Goal: Task Accomplishment & Management: Manage account settings

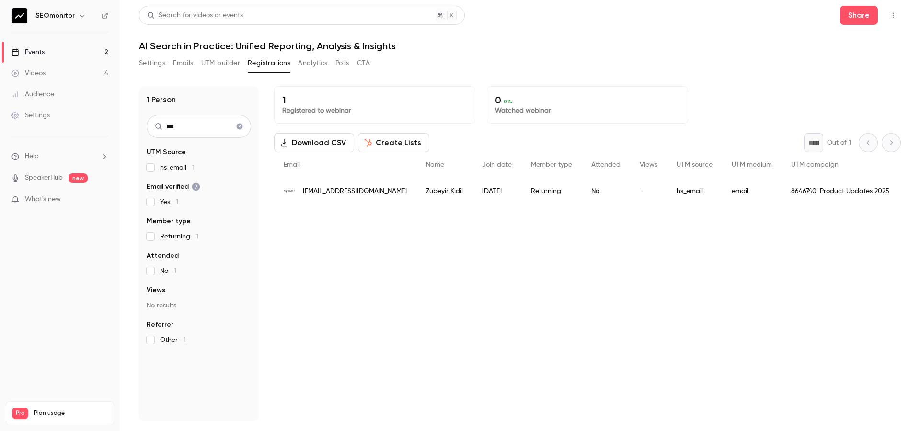
click at [240, 124] on icon "Clear search" at bounding box center [240, 127] width 6 height 6
click at [207, 129] on input "text" at bounding box center [199, 126] width 104 height 23
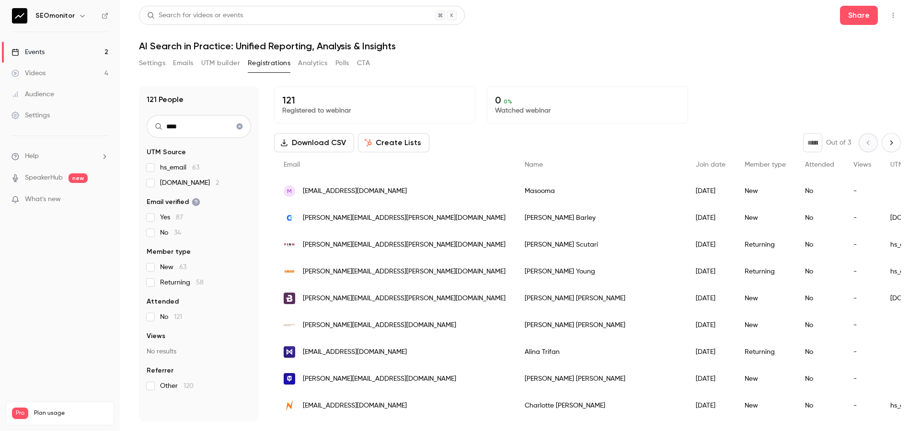
type input "*****"
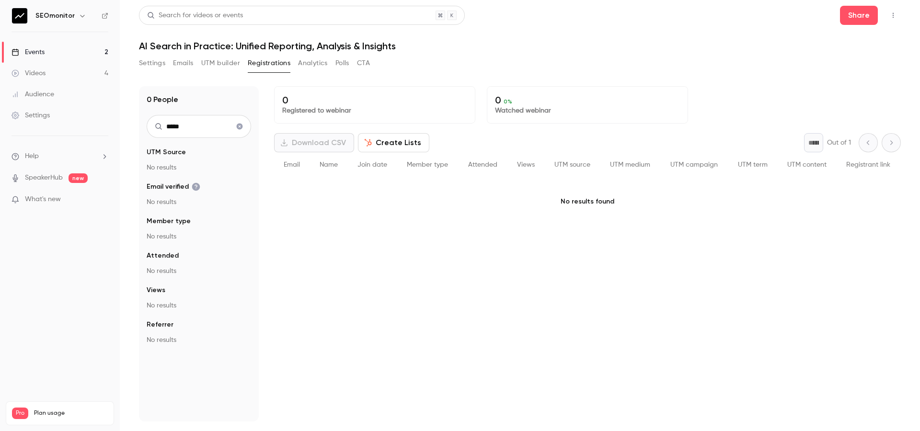
click at [207, 129] on input "*****" at bounding box center [199, 126] width 104 height 23
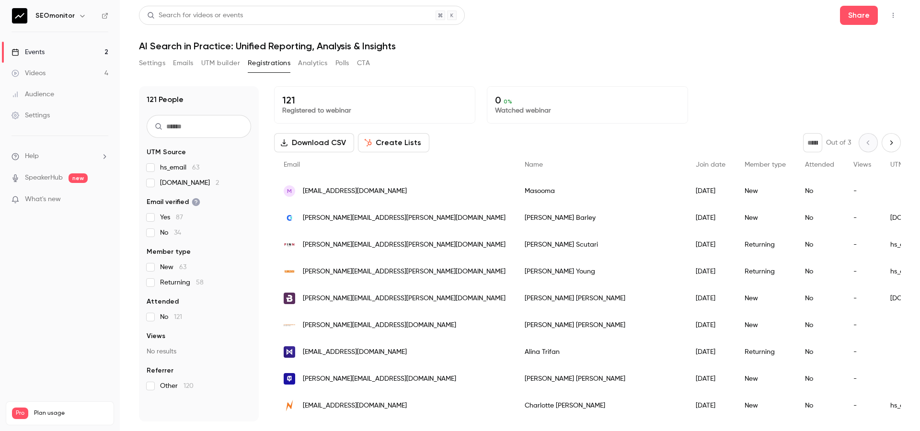
click at [58, 71] on link "Videos 4" at bounding box center [60, 73] width 120 height 21
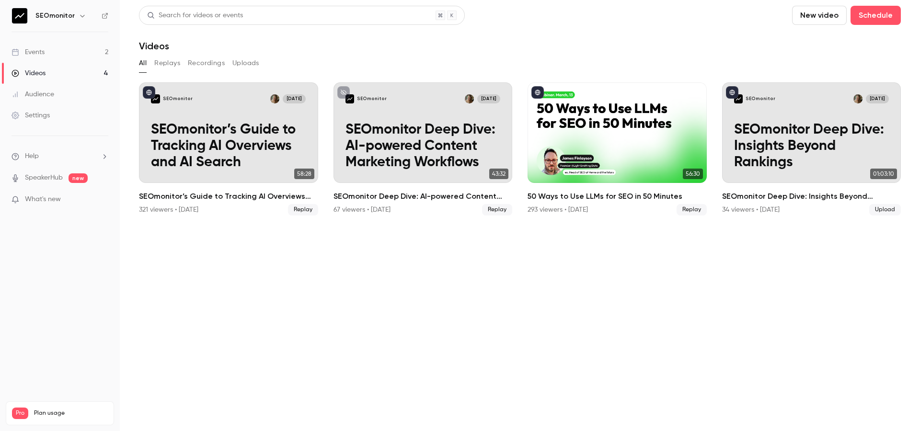
click at [83, 51] on link "Events 2" at bounding box center [60, 52] width 120 height 21
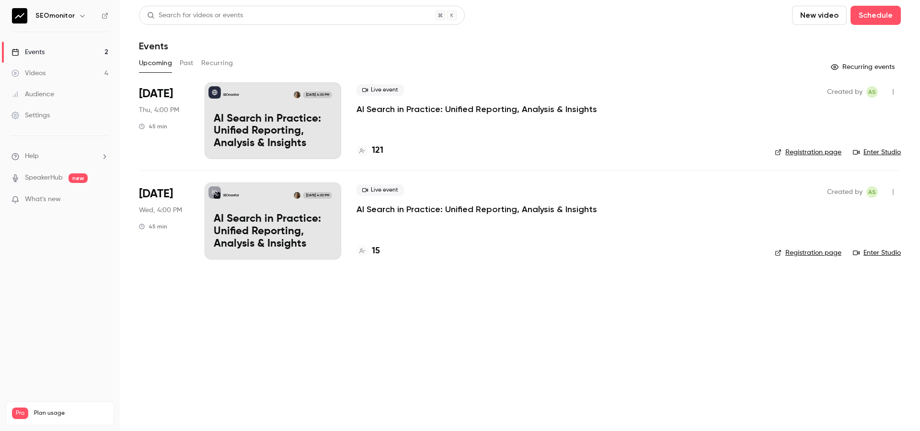
click at [372, 252] on h4 "15" at bounding box center [376, 251] width 8 height 13
click at [378, 147] on h4 "121" at bounding box center [378, 150] width 12 height 13
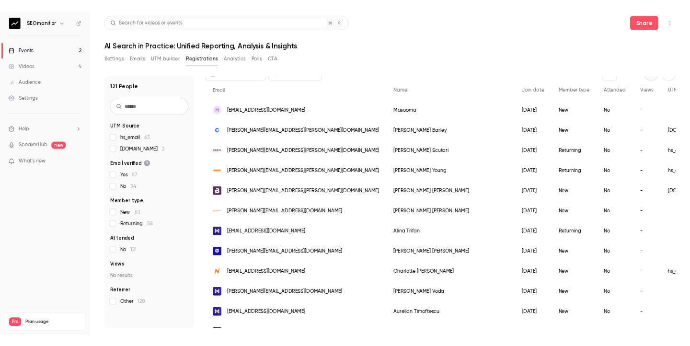
scroll to position [59, 0]
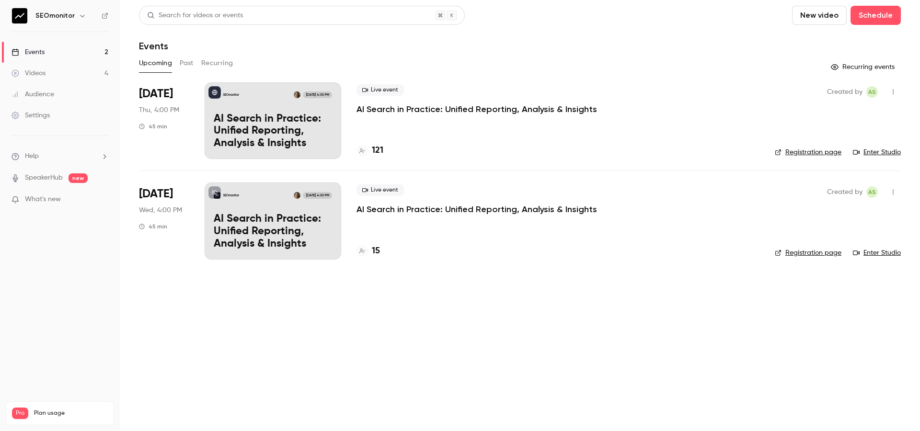
click at [269, 99] on div "SEOmonitor [DATE] 4:00 PM AI Search in Practice: Unified Reporting, Analysis & …" at bounding box center [273, 120] width 137 height 77
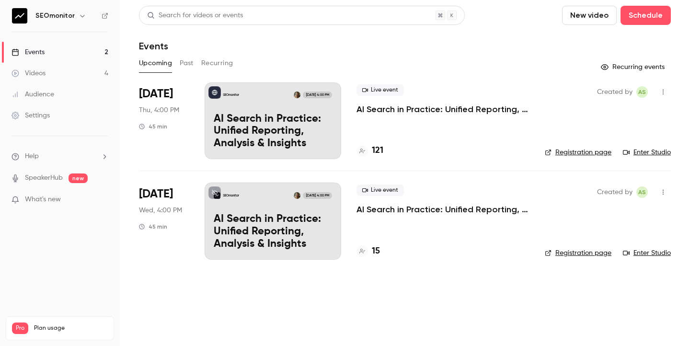
click at [651, 151] on link "Enter Studio" at bounding box center [647, 153] width 48 height 10
click at [84, 74] on link "Videos 4" at bounding box center [60, 73] width 120 height 21
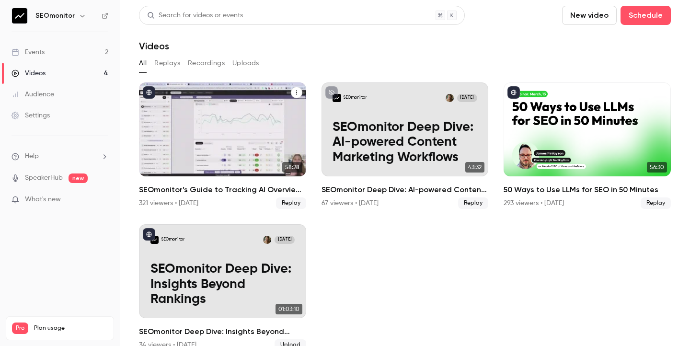
click at [236, 173] on div "SEOmonitor [DATE] SEOmonitor’s Guide to Tracking AI Overviews and AI Search" at bounding box center [222, 129] width 167 height 94
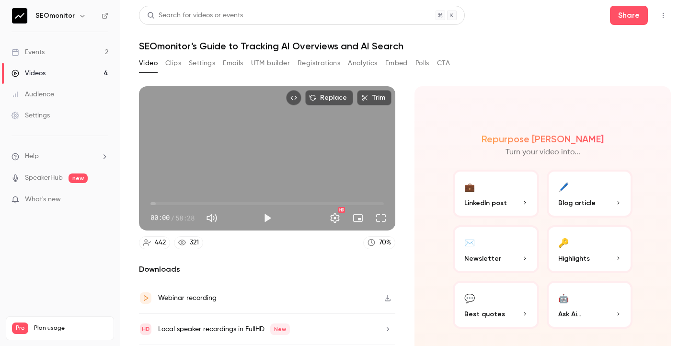
click at [419, 63] on button "Polls" at bounding box center [422, 63] width 14 height 15
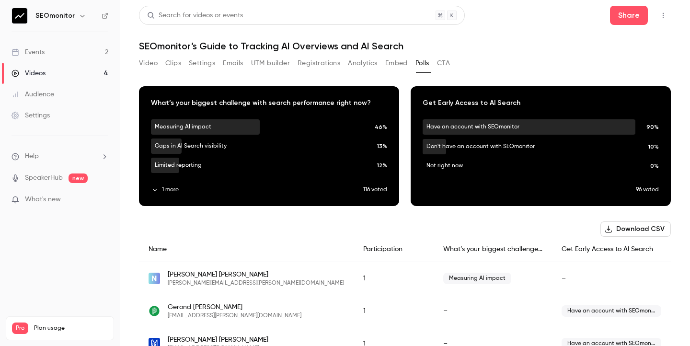
click at [443, 65] on button "CTA" at bounding box center [443, 63] width 13 height 15
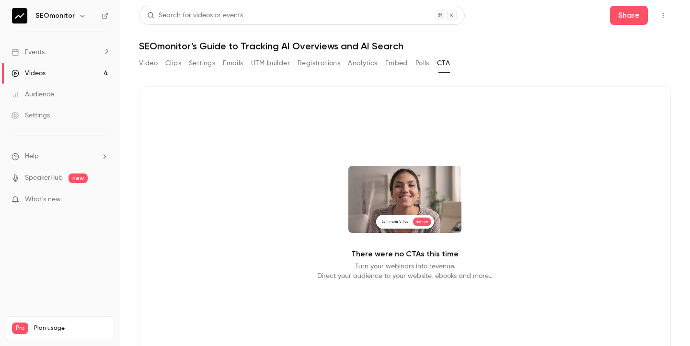
click at [419, 64] on button "Polls" at bounding box center [422, 63] width 14 height 15
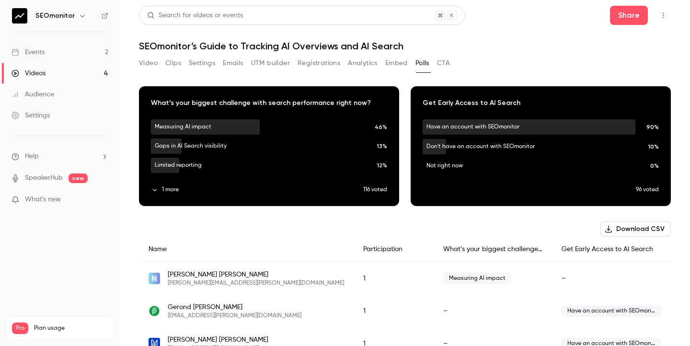
click at [387, 65] on button "Embed" at bounding box center [396, 63] width 23 height 15
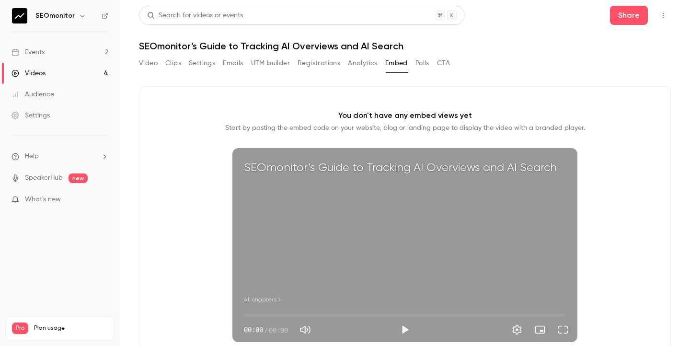
click at [421, 62] on button "Polls" at bounding box center [422, 63] width 14 height 15
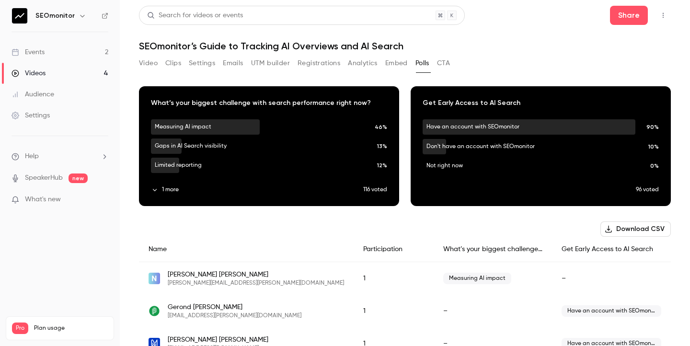
click at [147, 65] on button "Video" at bounding box center [148, 63] width 19 height 15
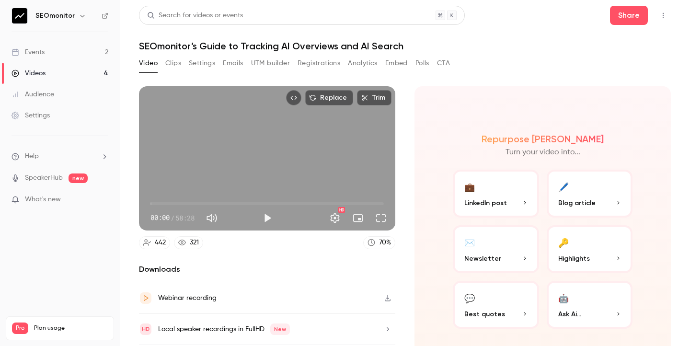
scroll to position [30, 0]
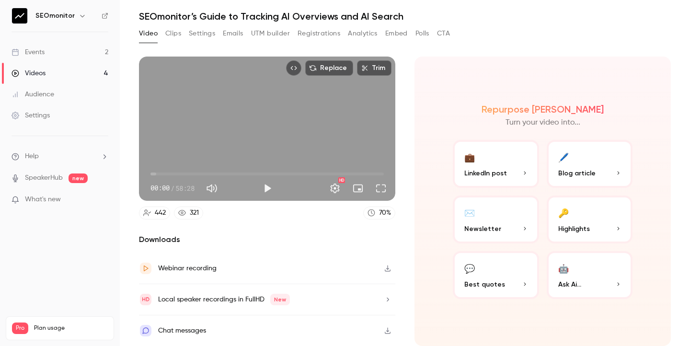
click at [328, 329] on div "Chat messages" at bounding box center [267, 330] width 256 height 31
click at [58, 51] on link "Events 2" at bounding box center [60, 52] width 120 height 21
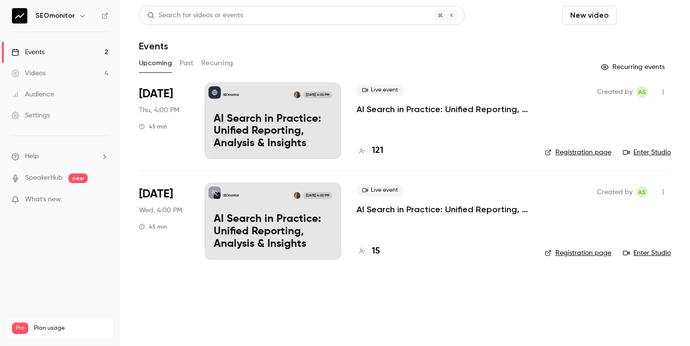
click at [641, 18] on button "Schedule" at bounding box center [646, 15] width 50 height 19
click at [622, 40] on div "One time event" at bounding box center [626, 42] width 73 height 10
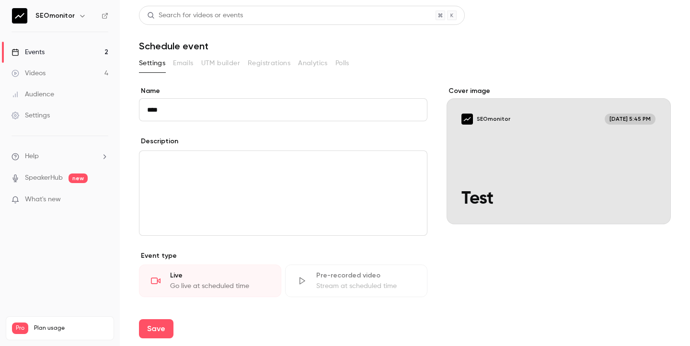
type input "****"
click at [160, 177] on div "editor" at bounding box center [283, 193] width 288 height 84
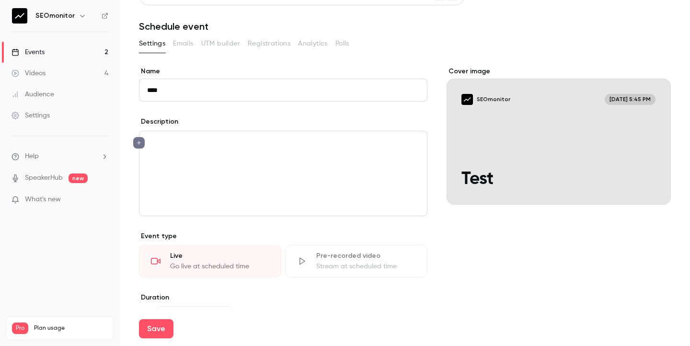
scroll to position [21, 0]
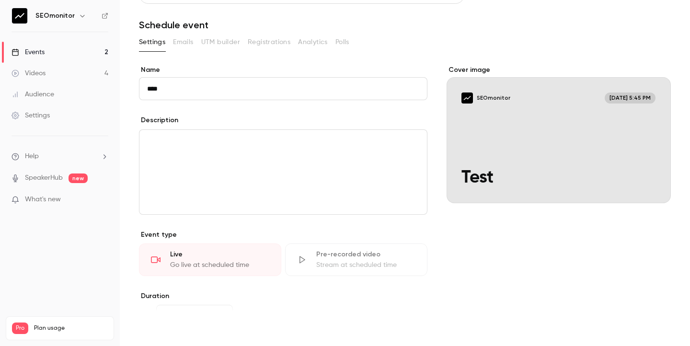
click at [165, 329] on button "Save" at bounding box center [156, 328] width 35 height 19
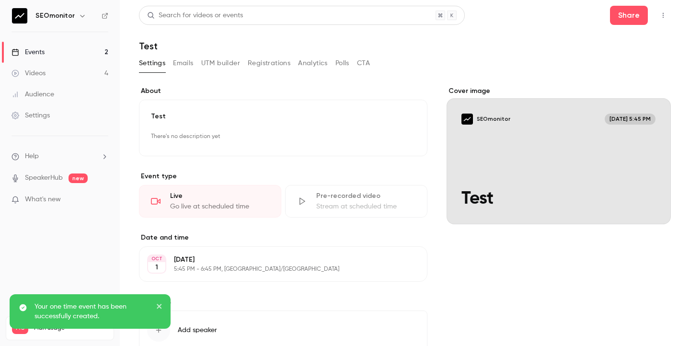
scroll to position [20, 0]
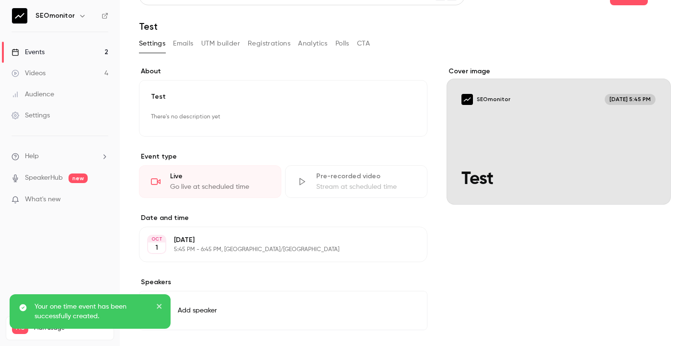
click at [75, 55] on link "Events 2" at bounding box center [60, 52] width 120 height 21
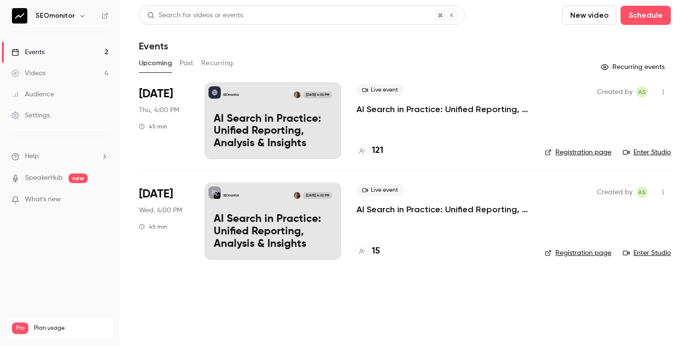
click at [209, 63] on button "Recurring" at bounding box center [217, 63] width 32 height 15
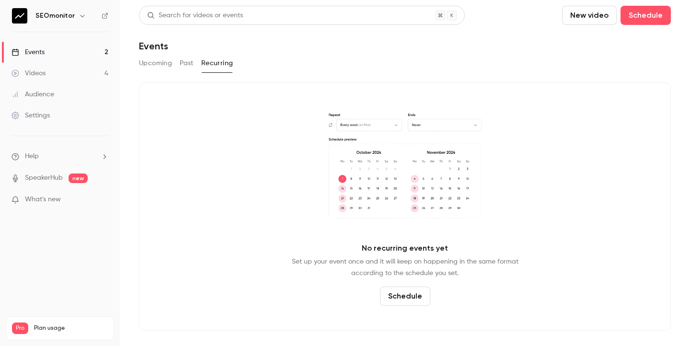
click at [185, 64] on button "Past" at bounding box center [187, 63] width 14 height 15
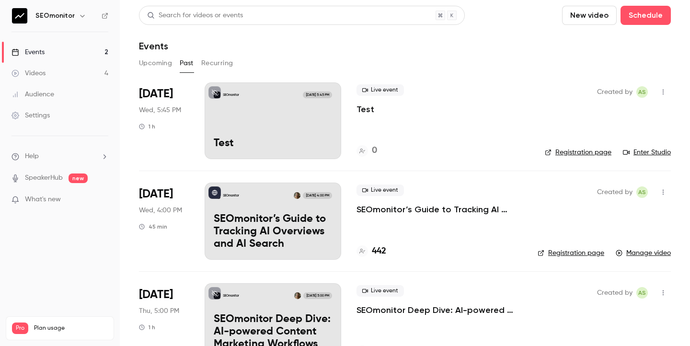
click at [161, 64] on button "Upcoming" at bounding box center [155, 63] width 33 height 15
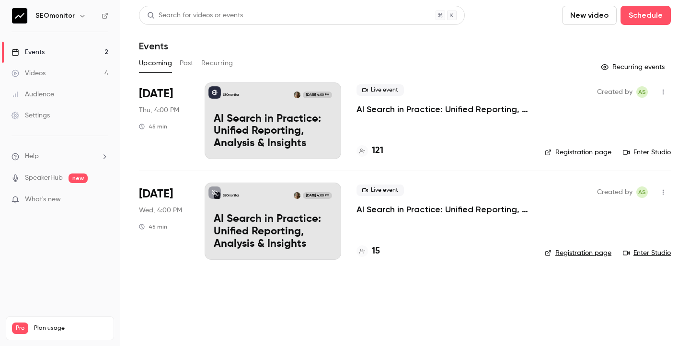
click at [192, 62] on button "Past" at bounding box center [187, 63] width 14 height 15
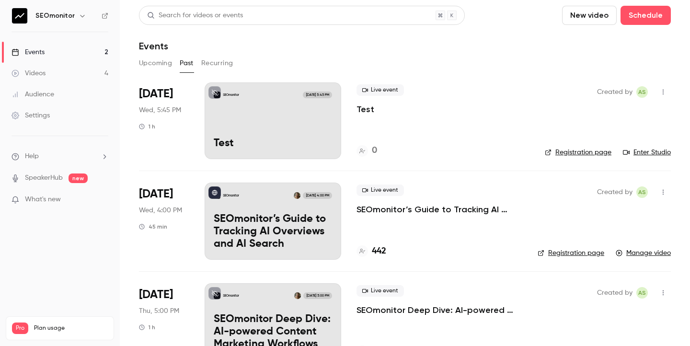
click at [325, 128] on div "SEOmonitor Oct 1, 5:45 PM Test" at bounding box center [273, 120] width 137 height 77
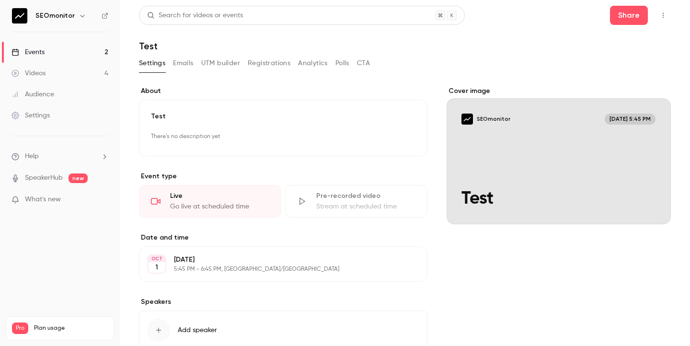
scroll to position [63, 0]
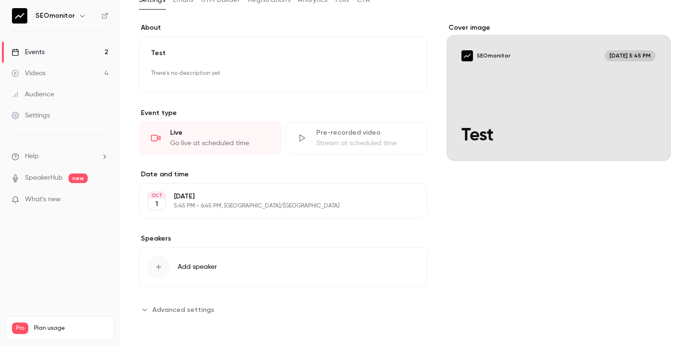
click at [262, 214] on div "OCT 1 Wednesday, October 1 5:45 PM - 6:45 PM, Europe/Prague Edit" at bounding box center [283, 200] width 288 height 35
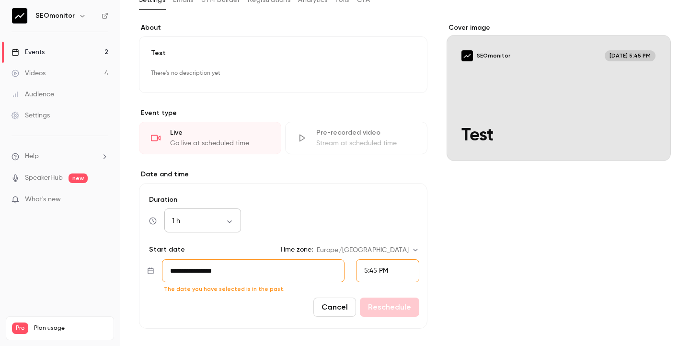
click at [197, 226] on div "1 h ** ​" at bounding box center [202, 220] width 77 height 23
click at [240, 271] on input "**********" at bounding box center [253, 270] width 183 height 23
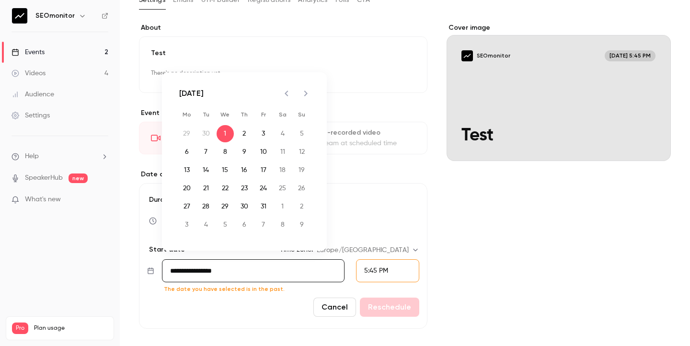
click at [393, 271] on div "5:45 PM" at bounding box center [387, 270] width 63 height 23
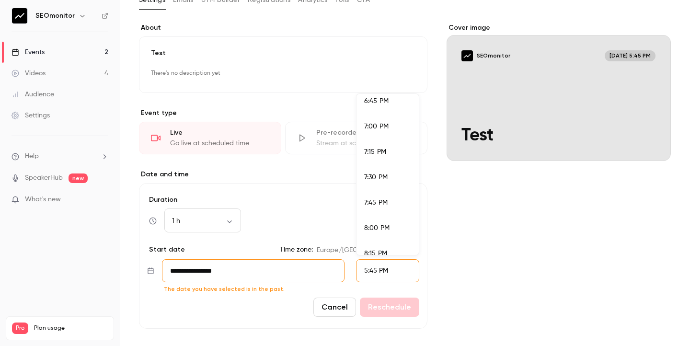
scroll to position [1911, 0]
click at [380, 225] on span "8:00 PM" at bounding box center [376, 227] width 25 height 7
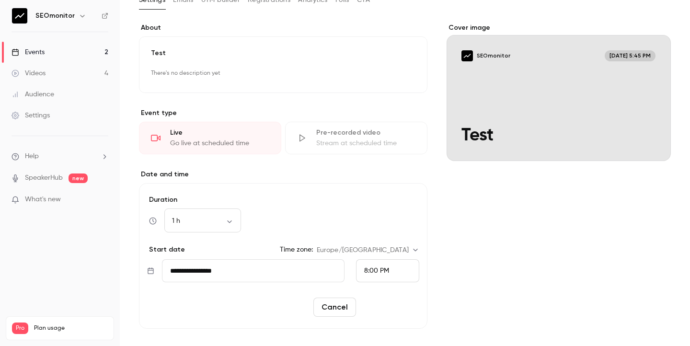
click at [390, 309] on button "Reschedule" at bounding box center [389, 307] width 59 height 19
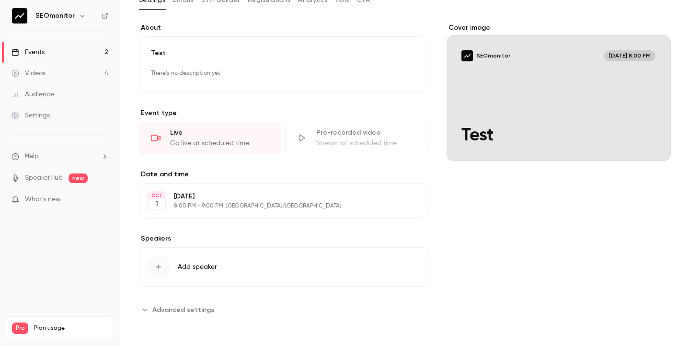
scroll to position [0, 0]
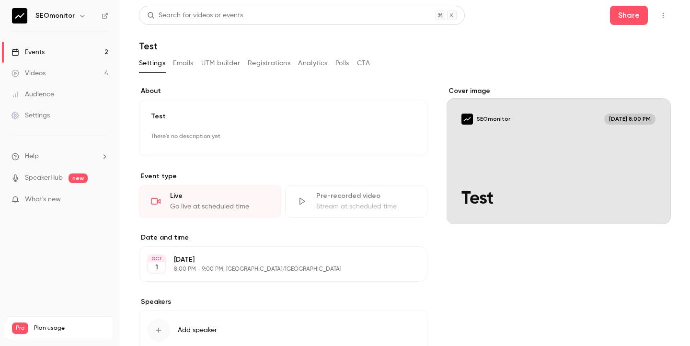
click at [70, 52] on link "Events 2" at bounding box center [60, 52] width 120 height 21
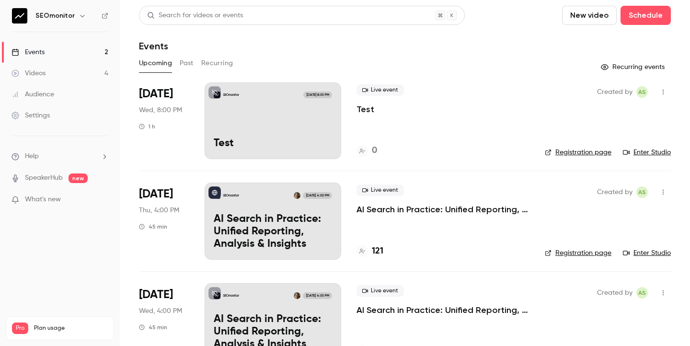
click at [648, 152] on link "Enter Studio" at bounding box center [647, 153] width 48 height 10
click at [265, 214] on p "AI Search in Practice: Unified Reporting, Analysis & Insights" at bounding box center [273, 231] width 118 height 37
click at [645, 252] on link "Enter Studio" at bounding box center [647, 253] width 48 height 10
click at [306, 112] on div "SEOmonitor Oct 1, 8:00 PM Test" at bounding box center [273, 120] width 137 height 77
click at [650, 153] on link "Enter Studio" at bounding box center [647, 153] width 48 height 10
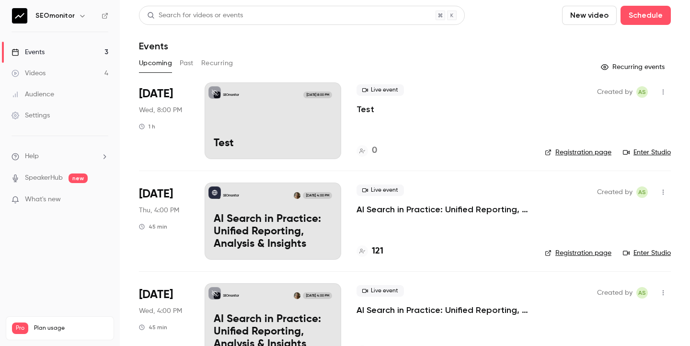
click at [254, 200] on div "SEOmonitor [DATE] 4:00 PM AI Search in Practice: Unified Reporting, Analysis & …" at bounding box center [273, 221] width 137 height 77
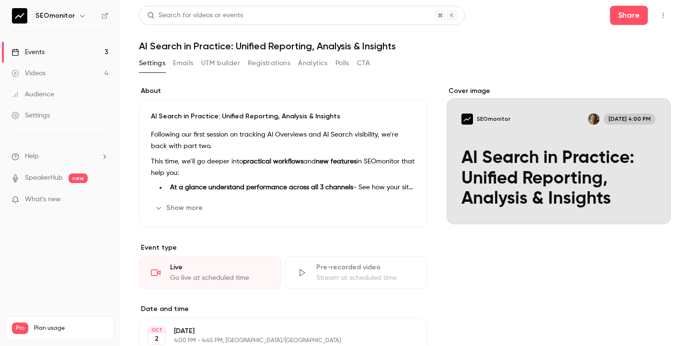
click at [74, 76] on link "Videos 4" at bounding box center [60, 73] width 120 height 21
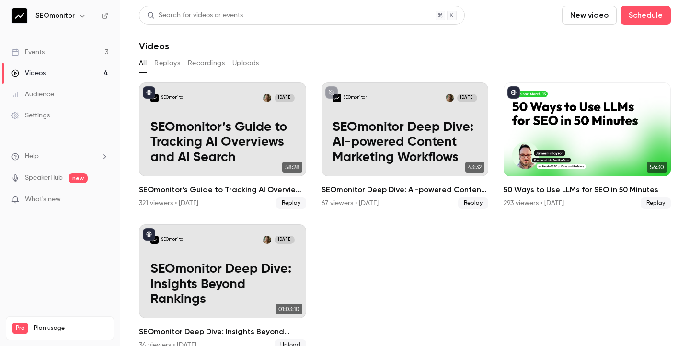
click at [101, 55] on link "Events 3" at bounding box center [60, 52] width 120 height 21
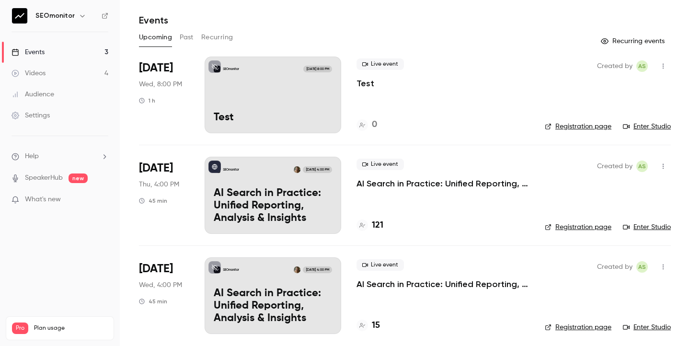
scroll to position [26, 0]
click at [645, 225] on link "Enter Studio" at bounding box center [647, 227] width 48 height 10
